Goal: Navigation & Orientation: Understand site structure

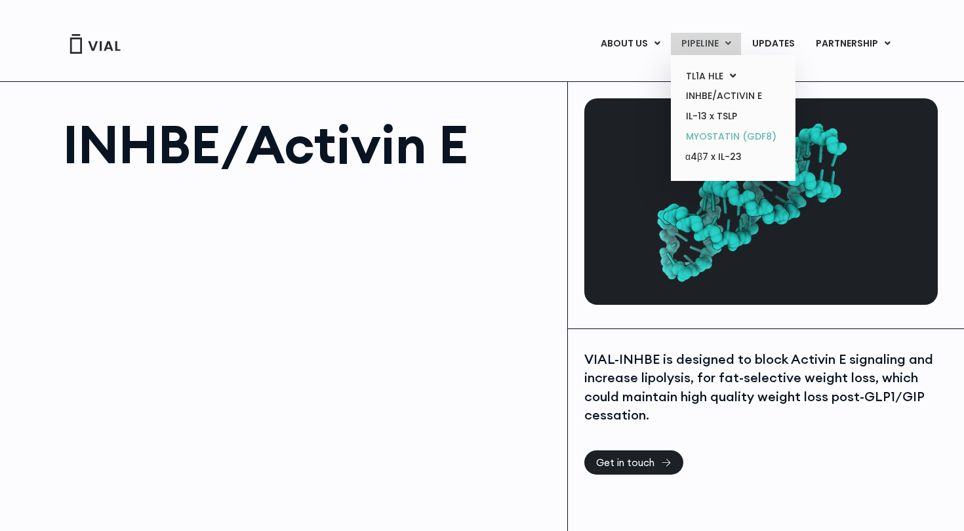
click at [726, 134] on link "MYOSTATIN (GDF8)" at bounding box center [732, 137] width 115 height 20
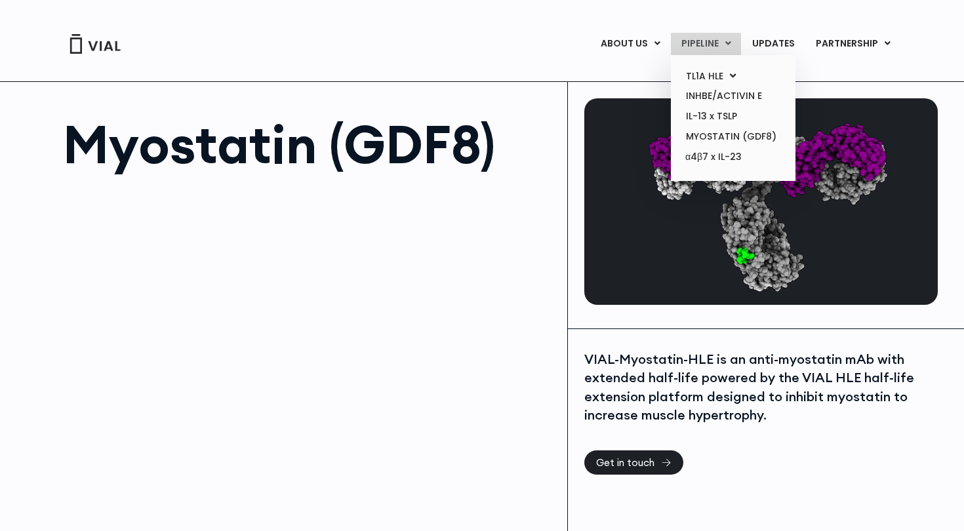
click at [709, 43] on link "PIPELINE" at bounding box center [706, 44] width 70 height 22
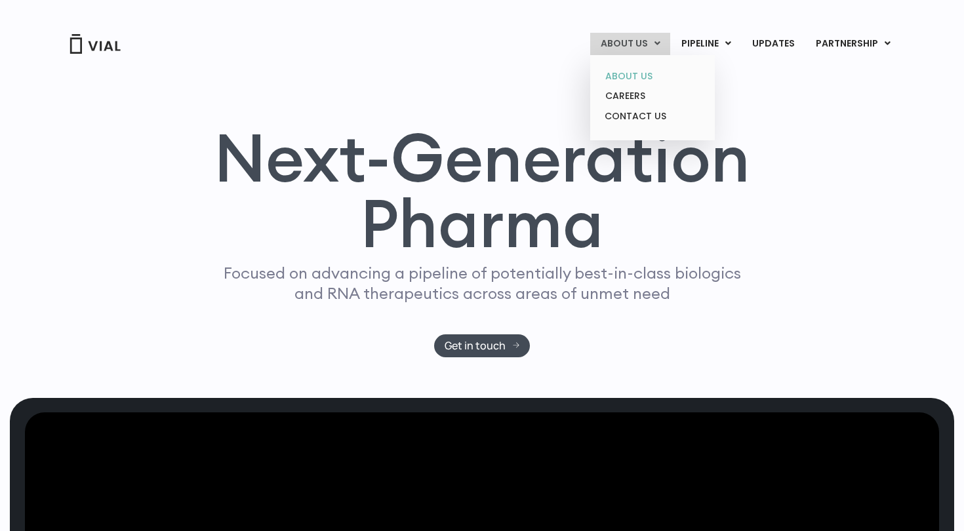
click at [633, 79] on link "ABOUT US" at bounding box center [652, 76] width 115 height 20
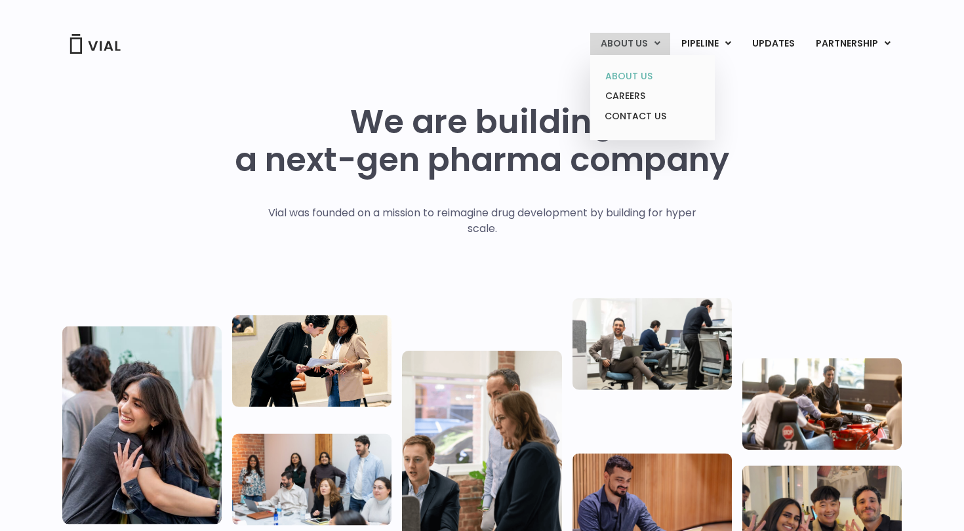
click at [641, 74] on link "ABOUT US" at bounding box center [652, 76] width 115 height 20
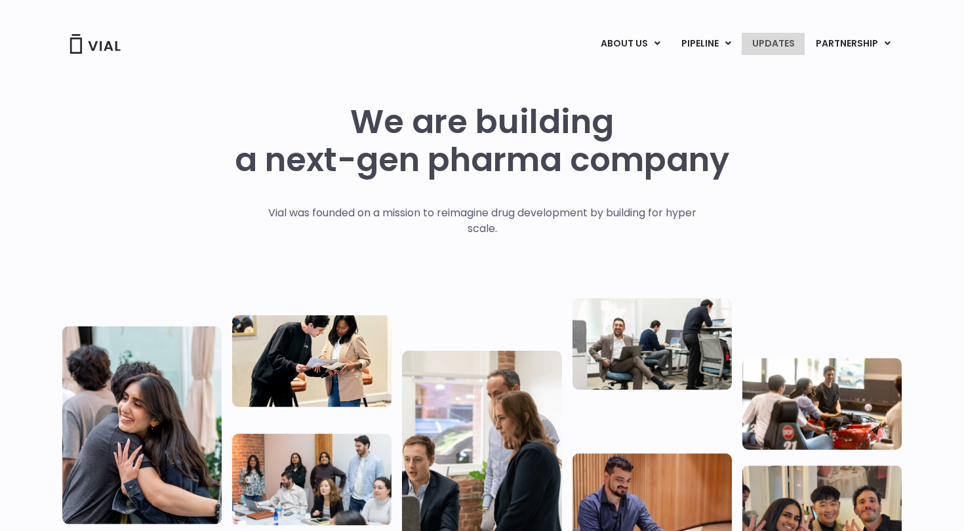
click at [786, 46] on link "UPDATES" at bounding box center [773, 44] width 63 height 22
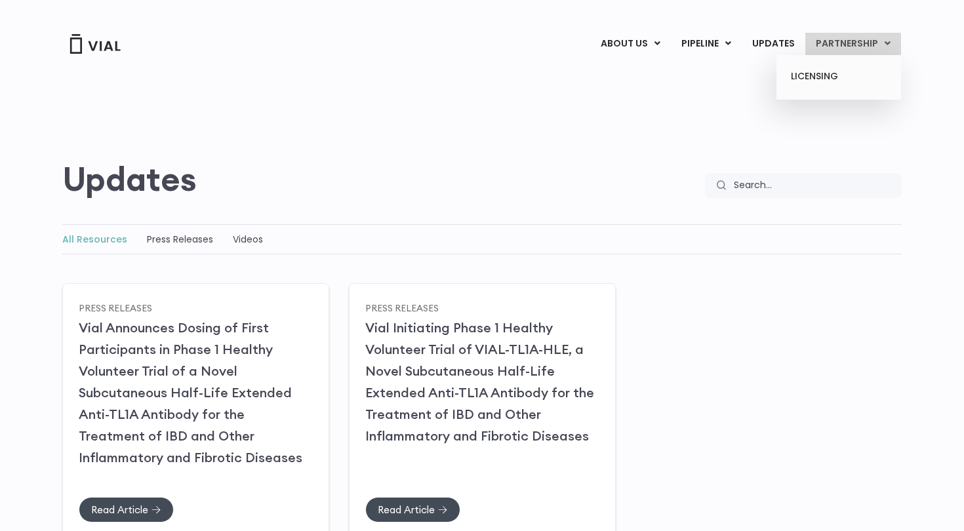
click at [862, 50] on link "PARTNERSHIP" at bounding box center [853, 44] width 96 height 22
click at [828, 71] on link "LICENSING" at bounding box center [838, 76] width 115 height 21
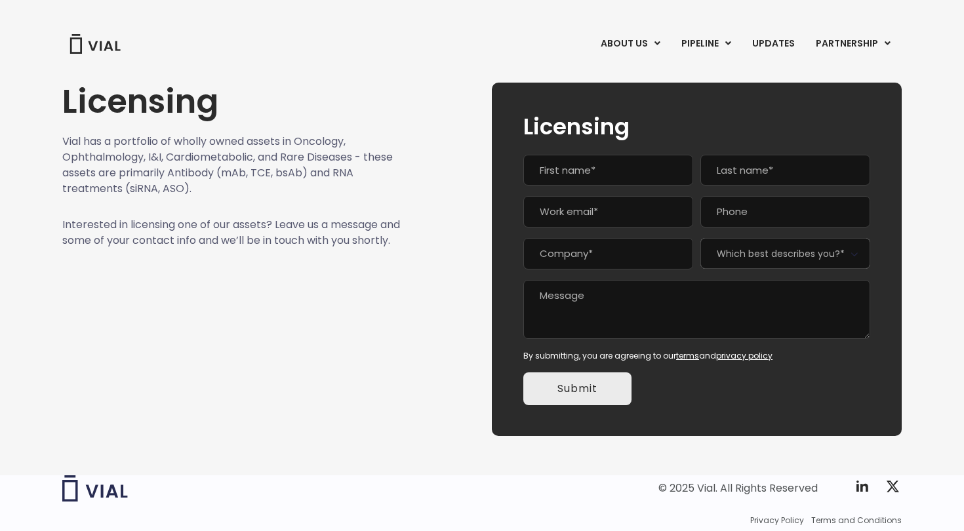
scroll to position [27, 0]
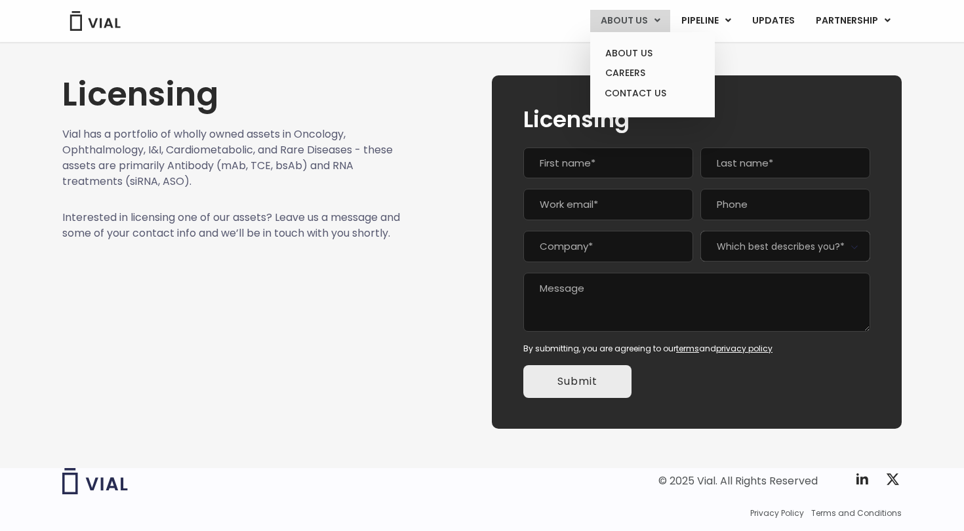
click at [617, 21] on link "ABOUT US" at bounding box center [630, 21] width 80 height 22
click at [625, 53] on link "ABOUT US" at bounding box center [652, 53] width 115 height 20
